Goal: Task Accomplishment & Management: Manage account settings

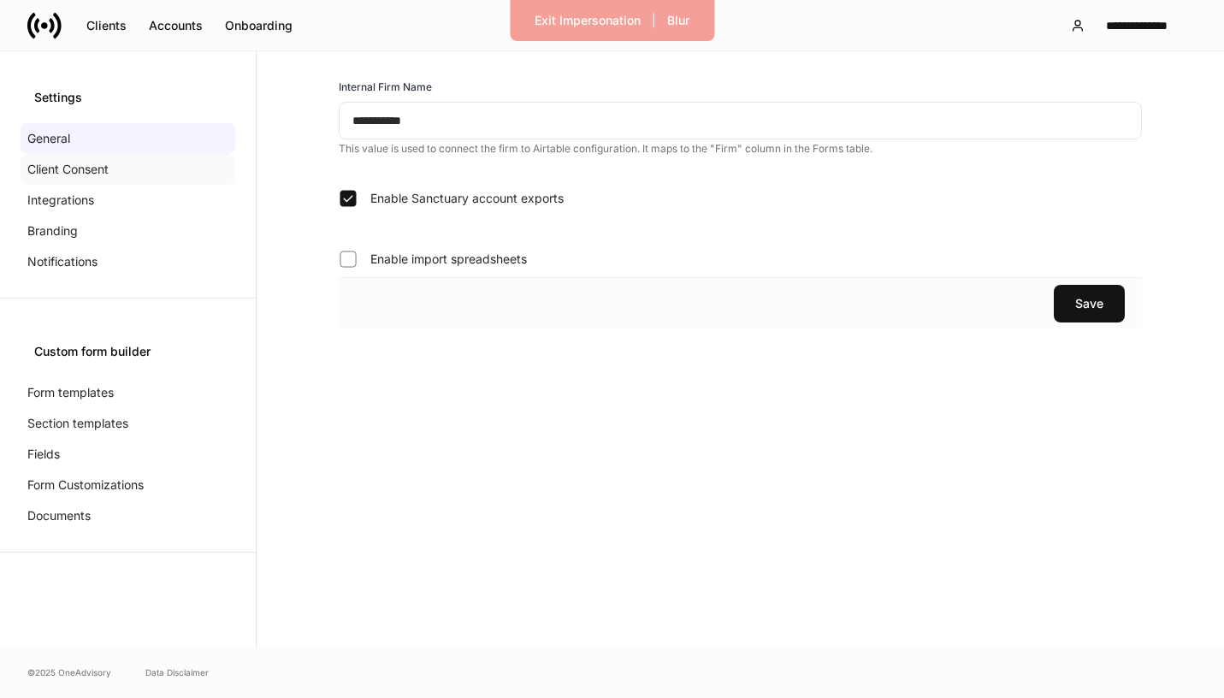
click at [116, 167] on div "Client Consent" at bounding box center [128, 169] width 215 height 31
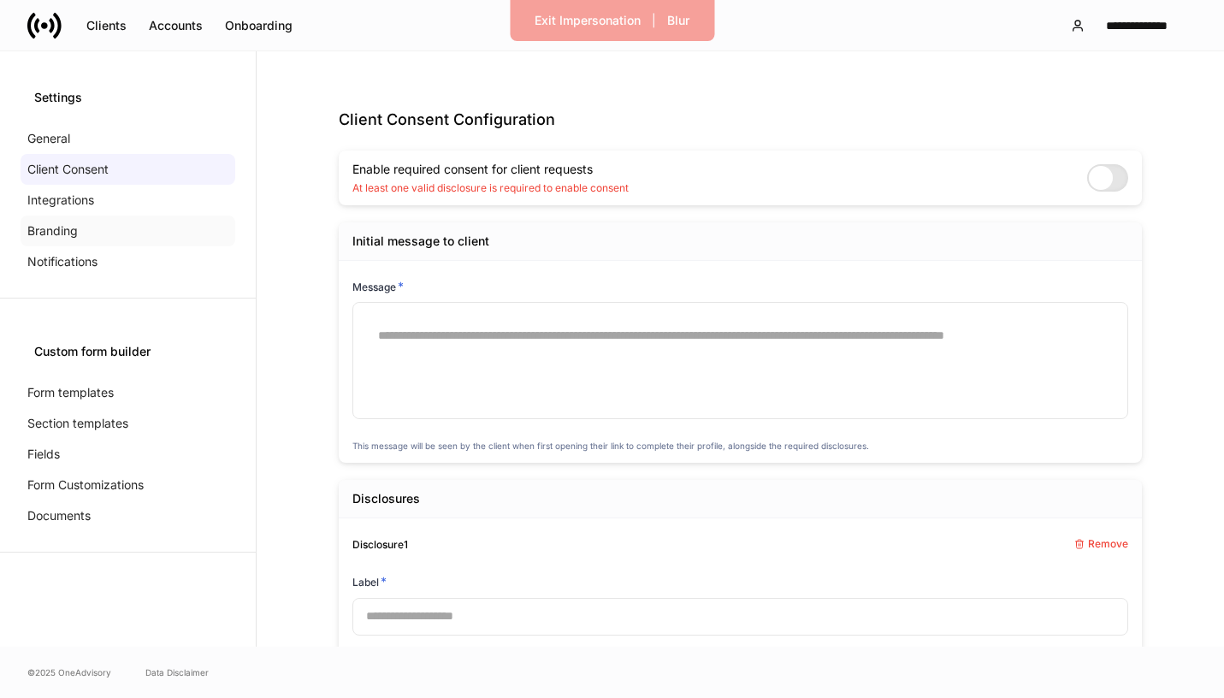
click at [95, 225] on div "Branding" at bounding box center [128, 230] width 215 height 31
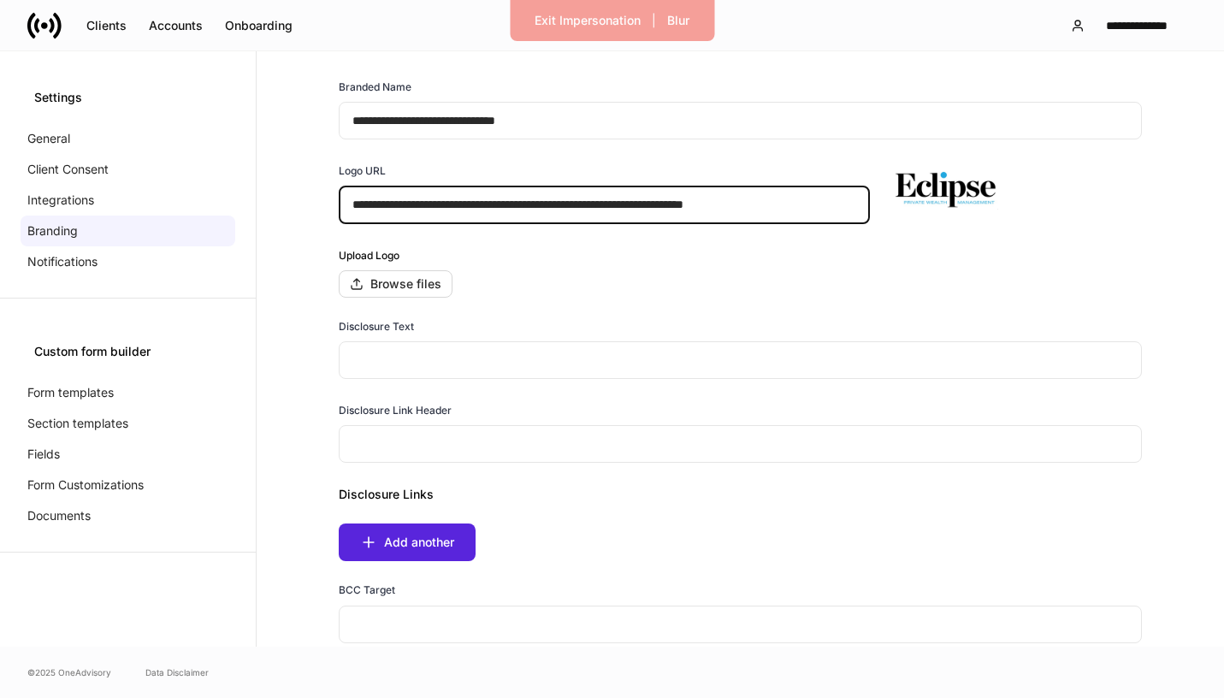
click at [810, 212] on input "**********" at bounding box center [604, 205] width 531 height 38
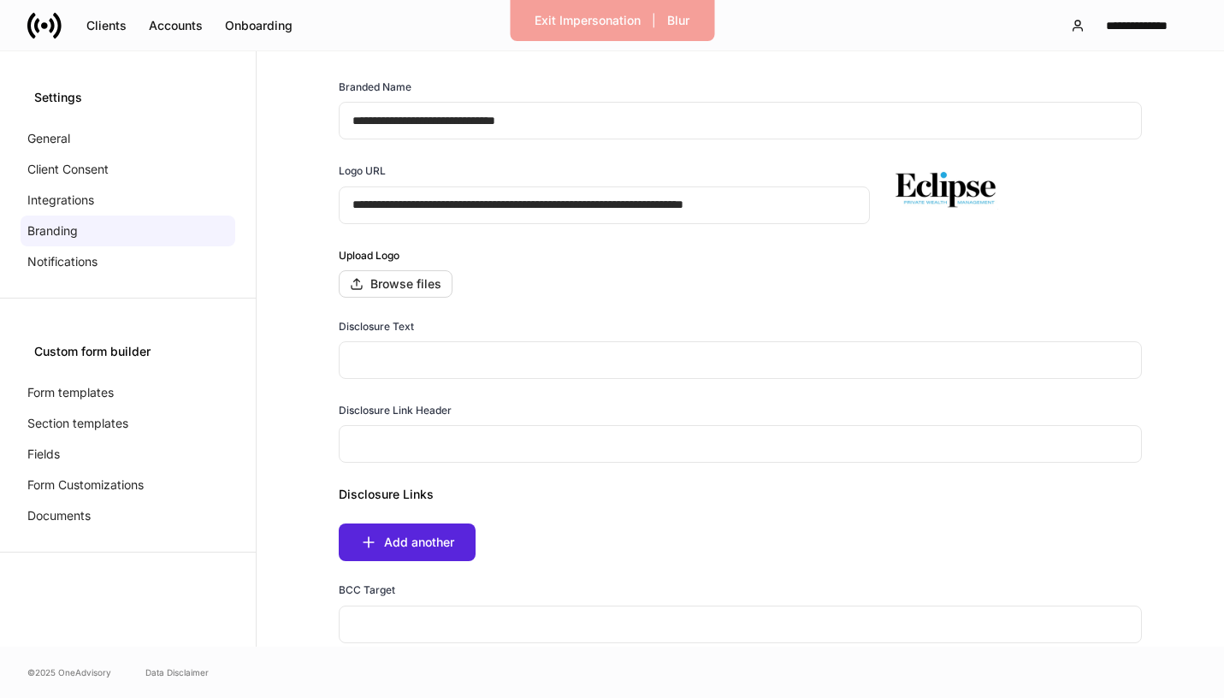
click at [941, 193] on img at bounding box center [943, 185] width 120 height 47
drag, startPoint x: 941, startPoint y: 193, endPoint x: 600, endPoint y: 15, distance: 385.2
click at [0, 0] on div "**********" at bounding box center [612, 349] width 1224 height 698
click at [613, 20] on div "Exit Impersonation" at bounding box center [587, 20] width 106 height 17
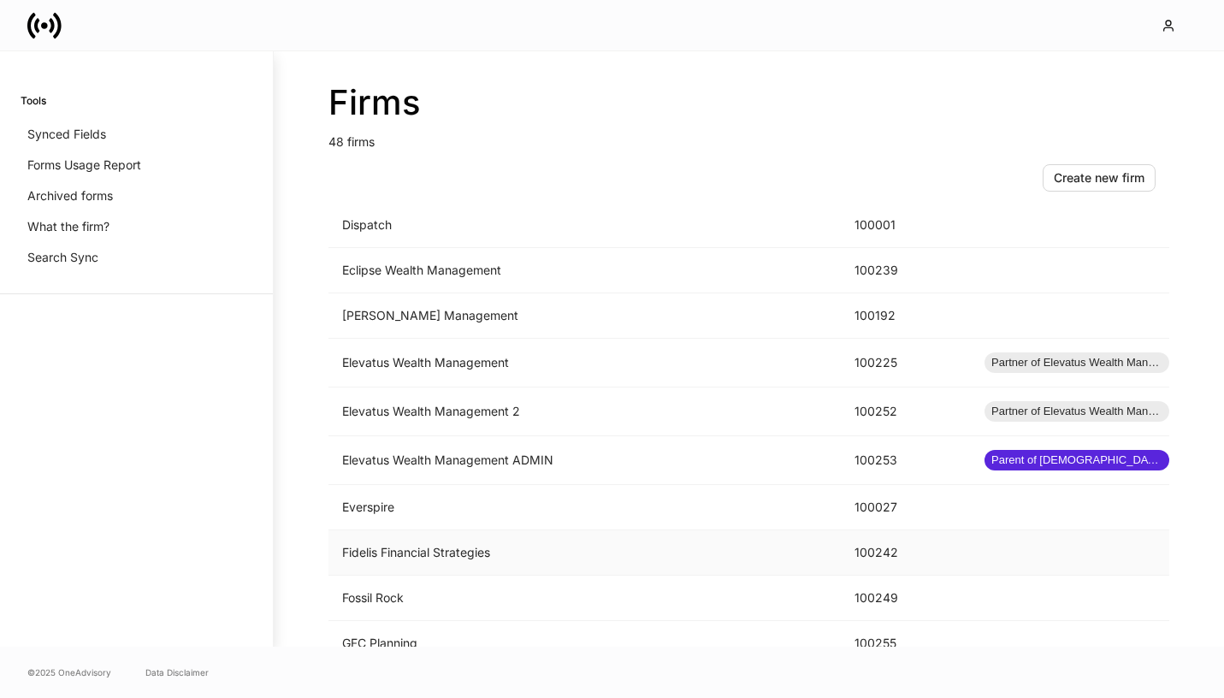
scroll to position [917, 0]
click at [517, 546] on td "Fidelis Financial Strategies" at bounding box center [584, 550] width 512 height 45
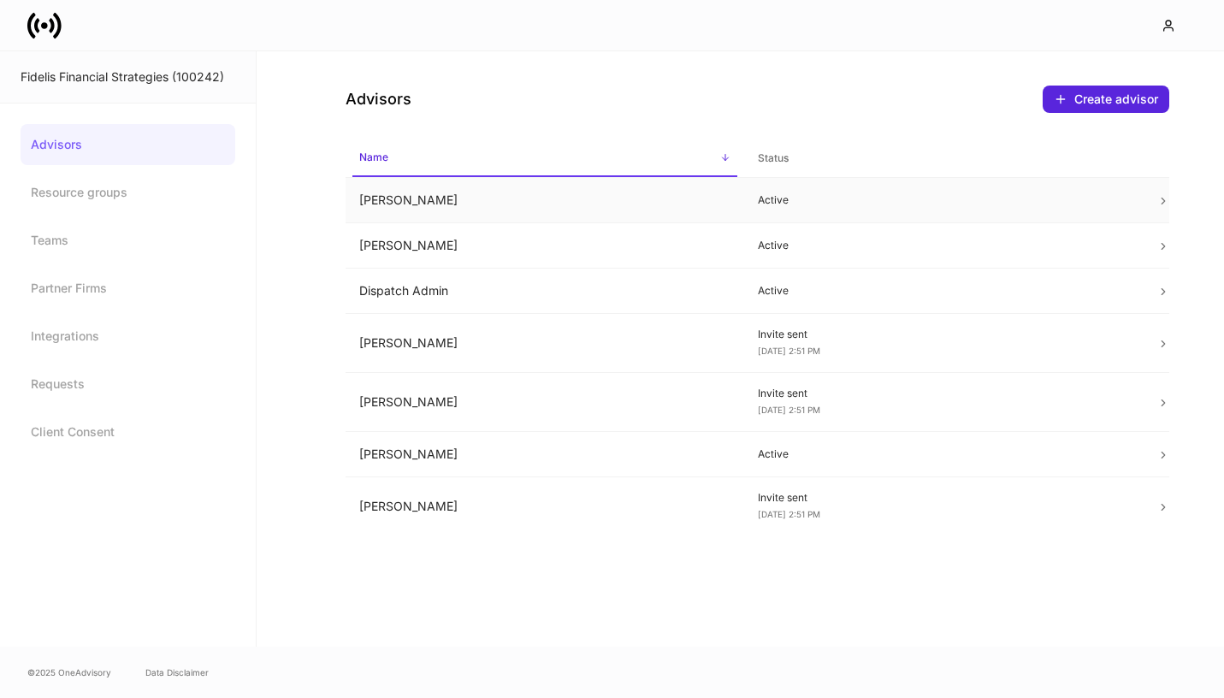
click at [634, 192] on td "[PERSON_NAME]" at bounding box center [544, 200] width 398 height 45
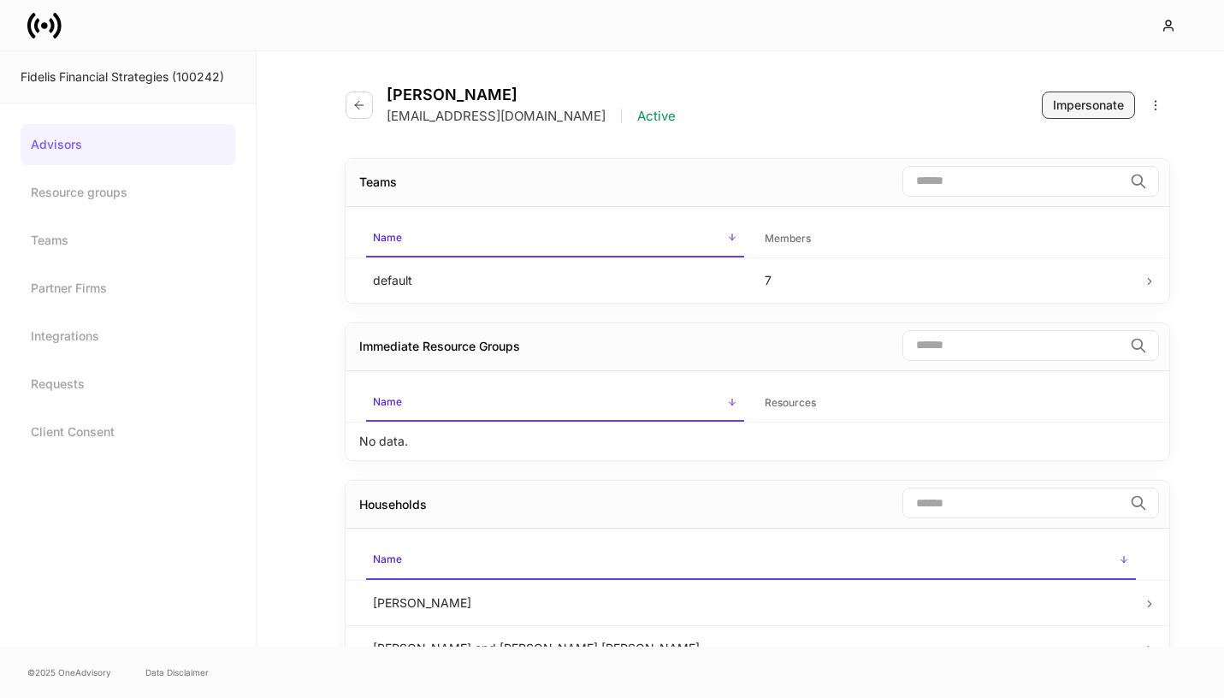
click at [1068, 103] on div "Impersonate" at bounding box center [1088, 105] width 71 height 17
